Goal: Task Accomplishment & Management: Manage account settings

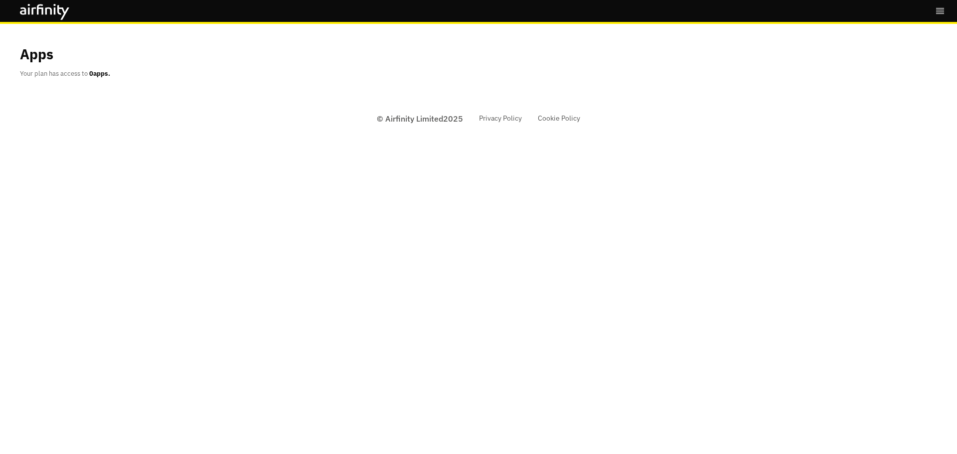
click at [97, 75] on b "0 apps." at bounding box center [99, 73] width 21 height 8
click at [947, 7] on div "Bookmarks Settings Logout" at bounding box center [942, 11] width 30 height 22
click at [940, 9] on icon "right-menu" at bounding box center [940, 11] width 10 height 10
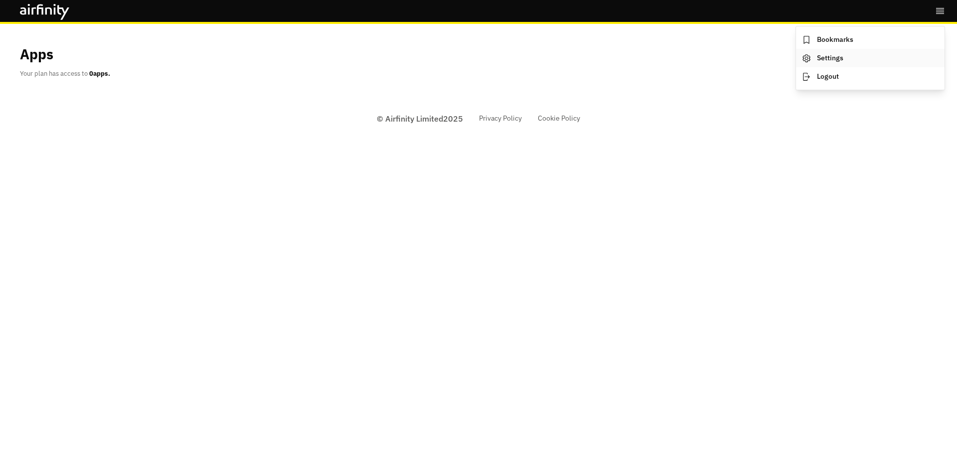
click at [855, 61] on link "Settings" at bounding box center [870, 58] width 148 height 18
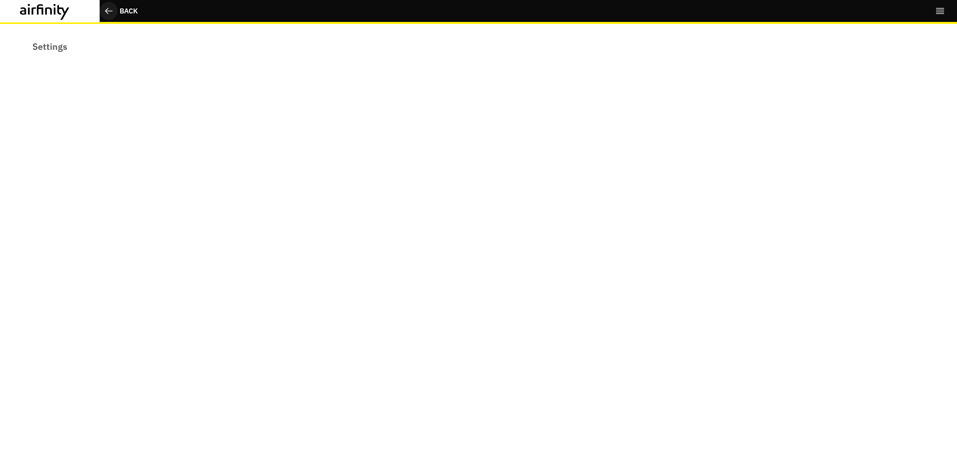
click at [121, 7] on div "Back" at bounding box center [129, 11] width 18 height 10
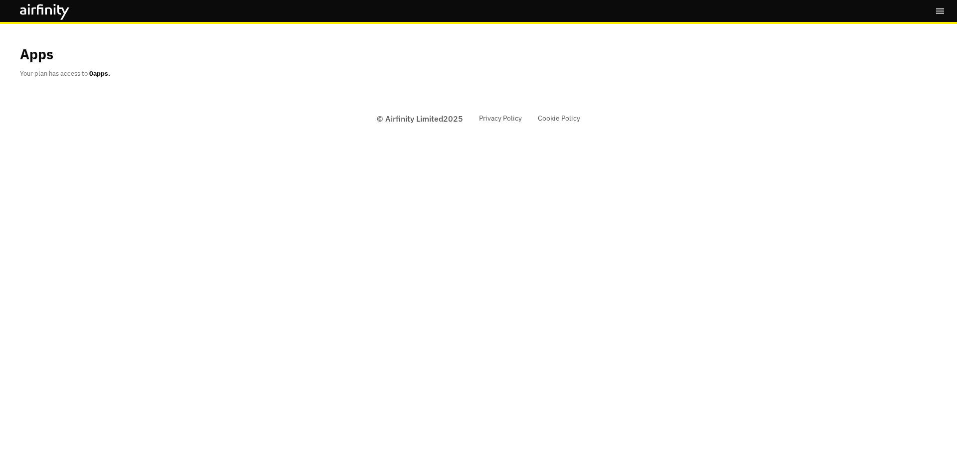
click at [40, 218] on div "Bookmarks Settings Logout Apps Your plan has access to 0 apps. © Airfinity Limi…" at bounding box center [478, 227] width 957 height 454
